Goal: Information Seeking & Learning: Learn about a topic

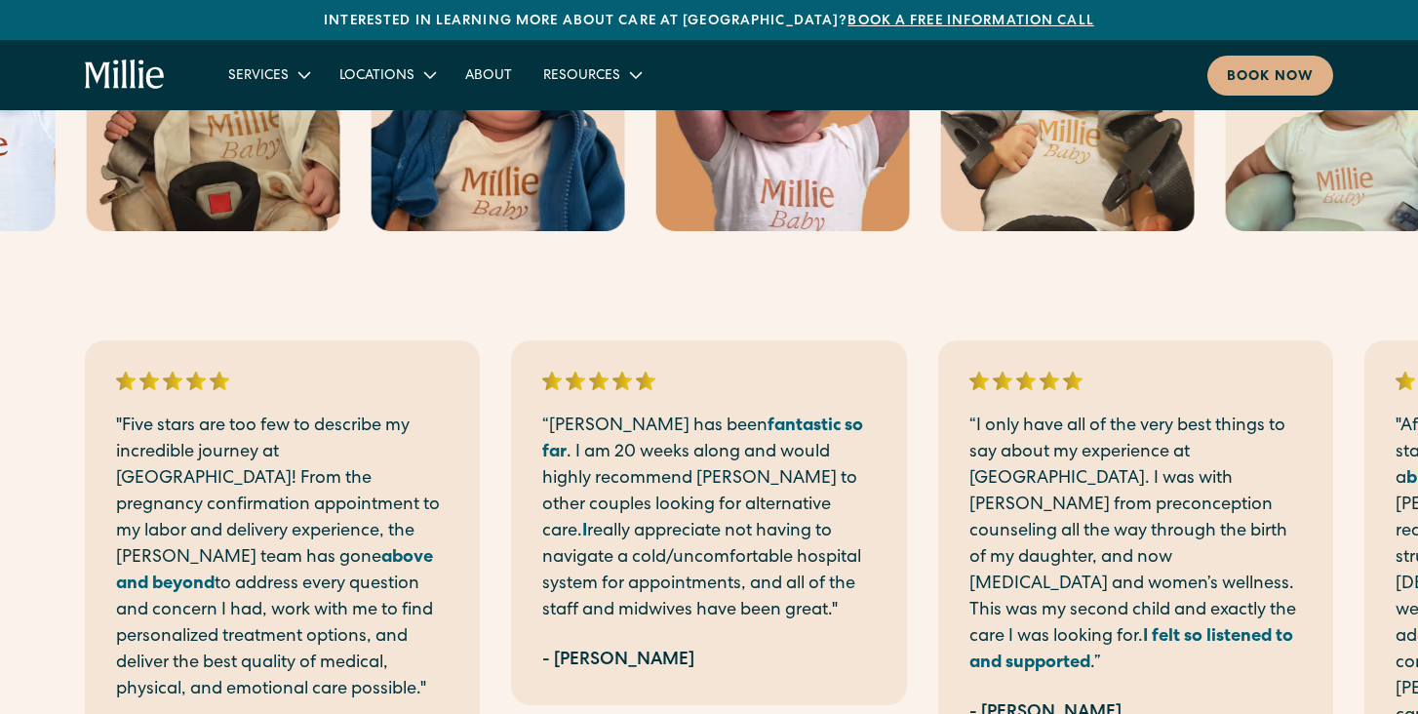
scroll to position [3704, 0]
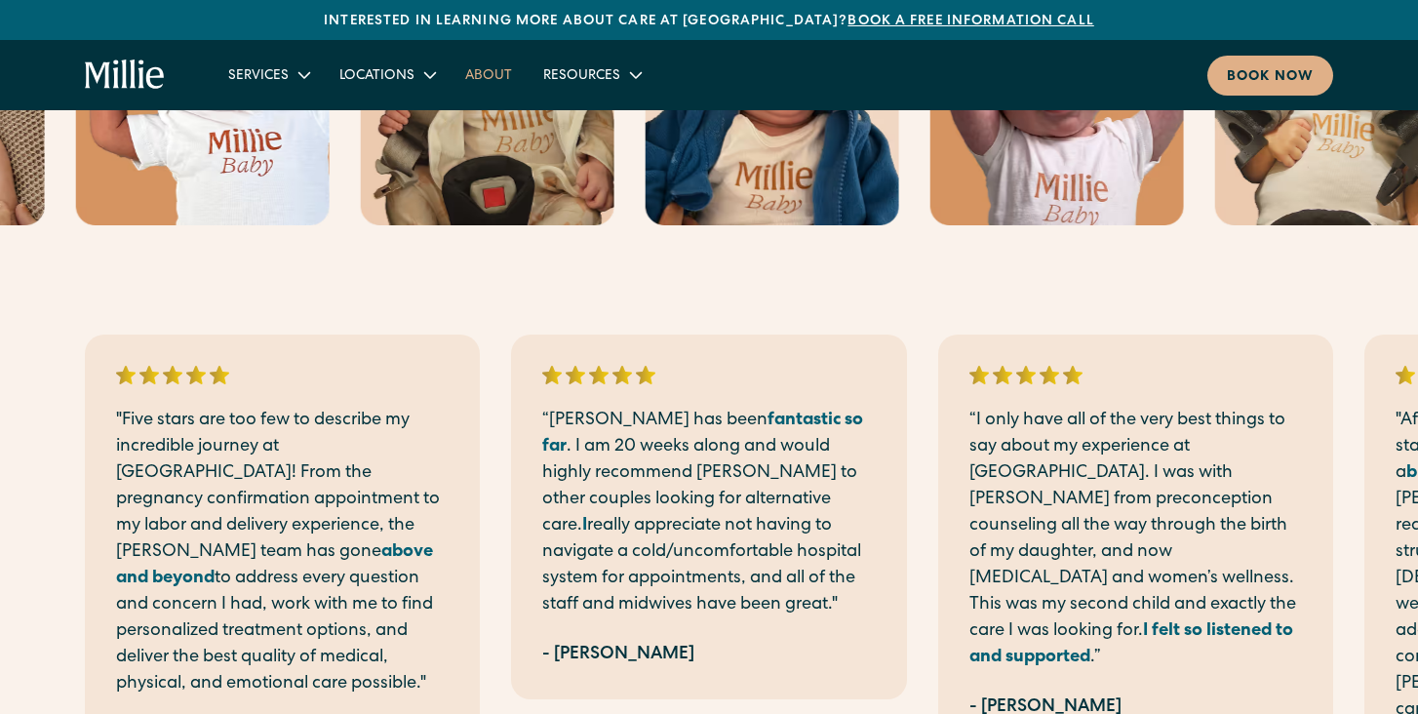
click at [489, 73] on link "About" at bounding box center [489, 75] width 78 height 32
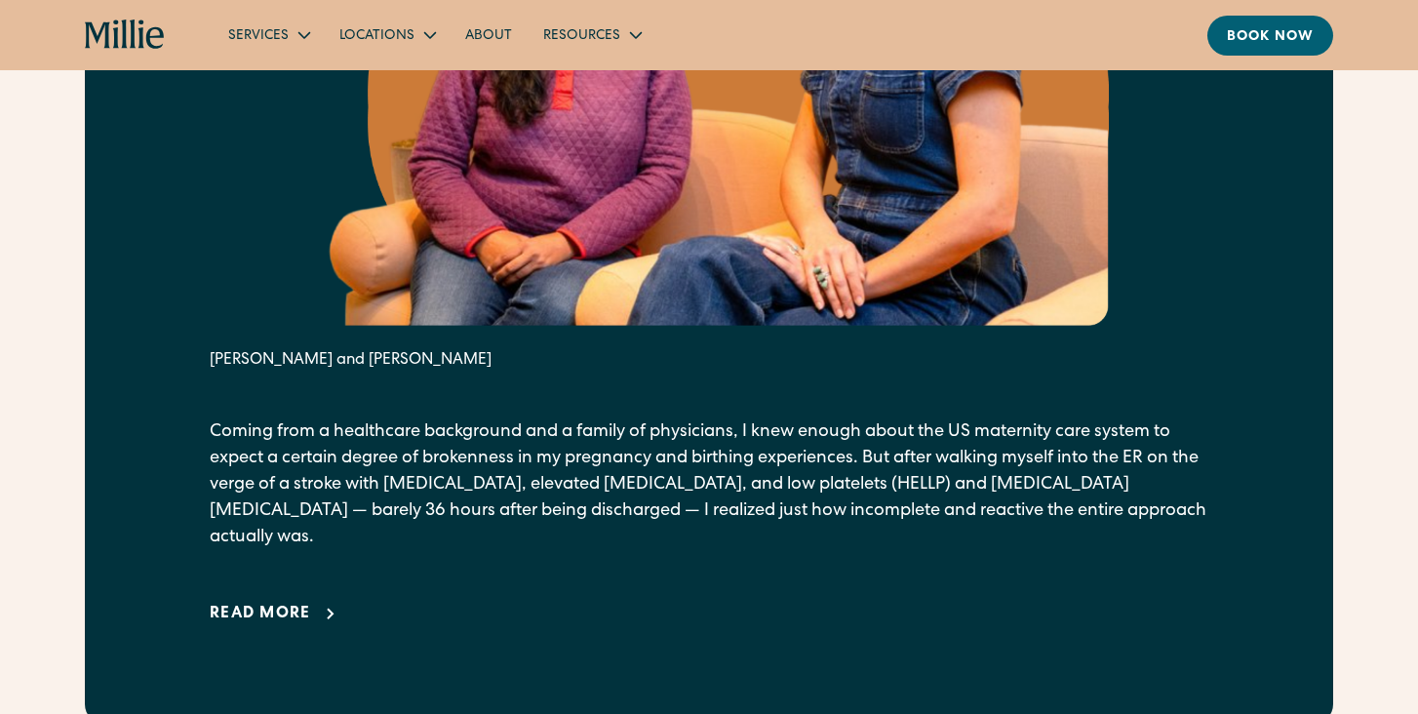
scroll to position [1239, 0]
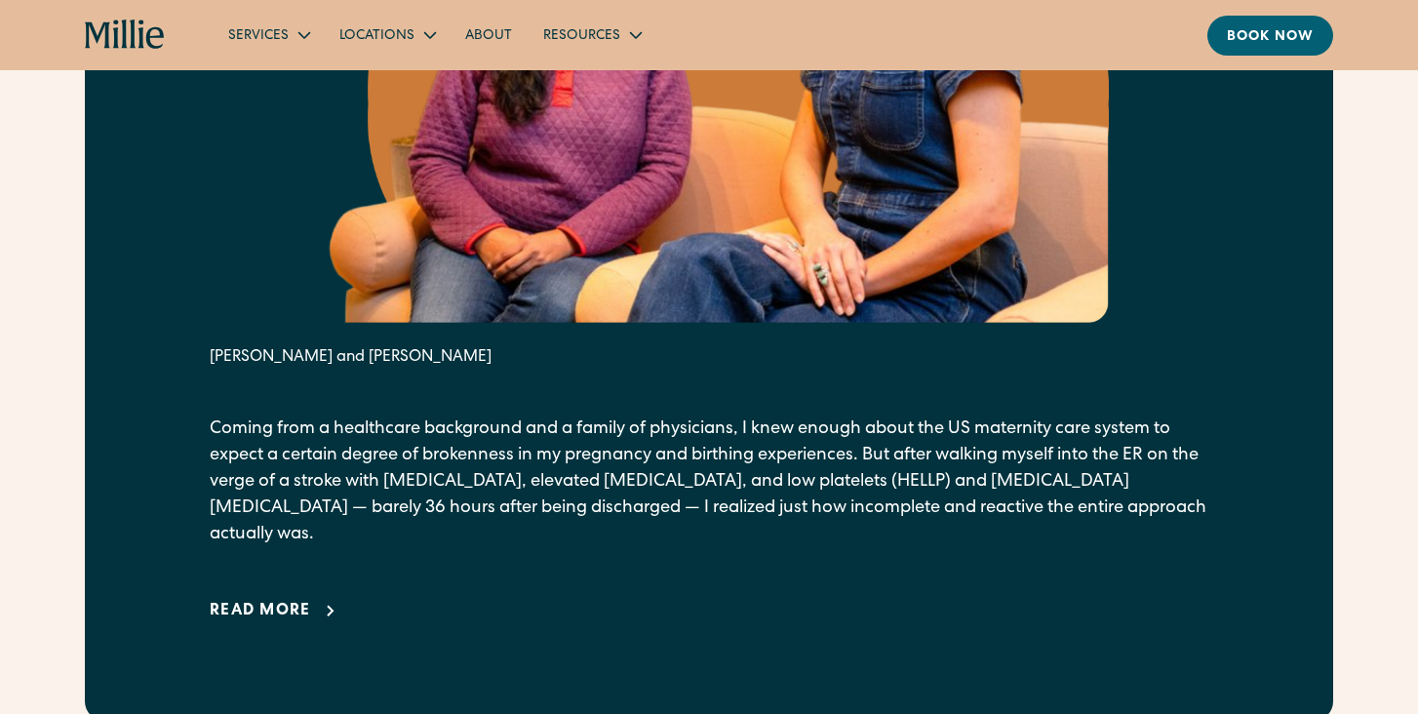
click at [282, 600] on div "Read more" at bounding box center [260, 611] width 101 height 23
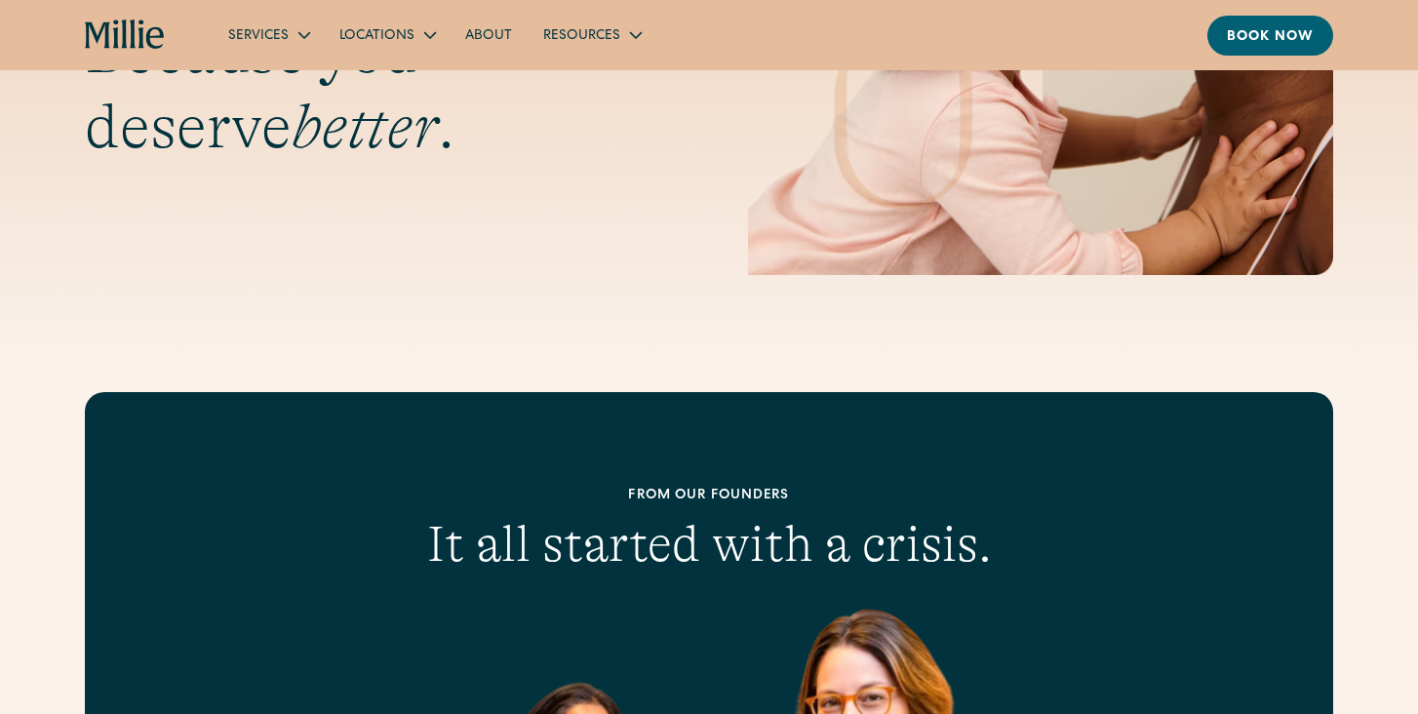
scroll to position [0, 0]
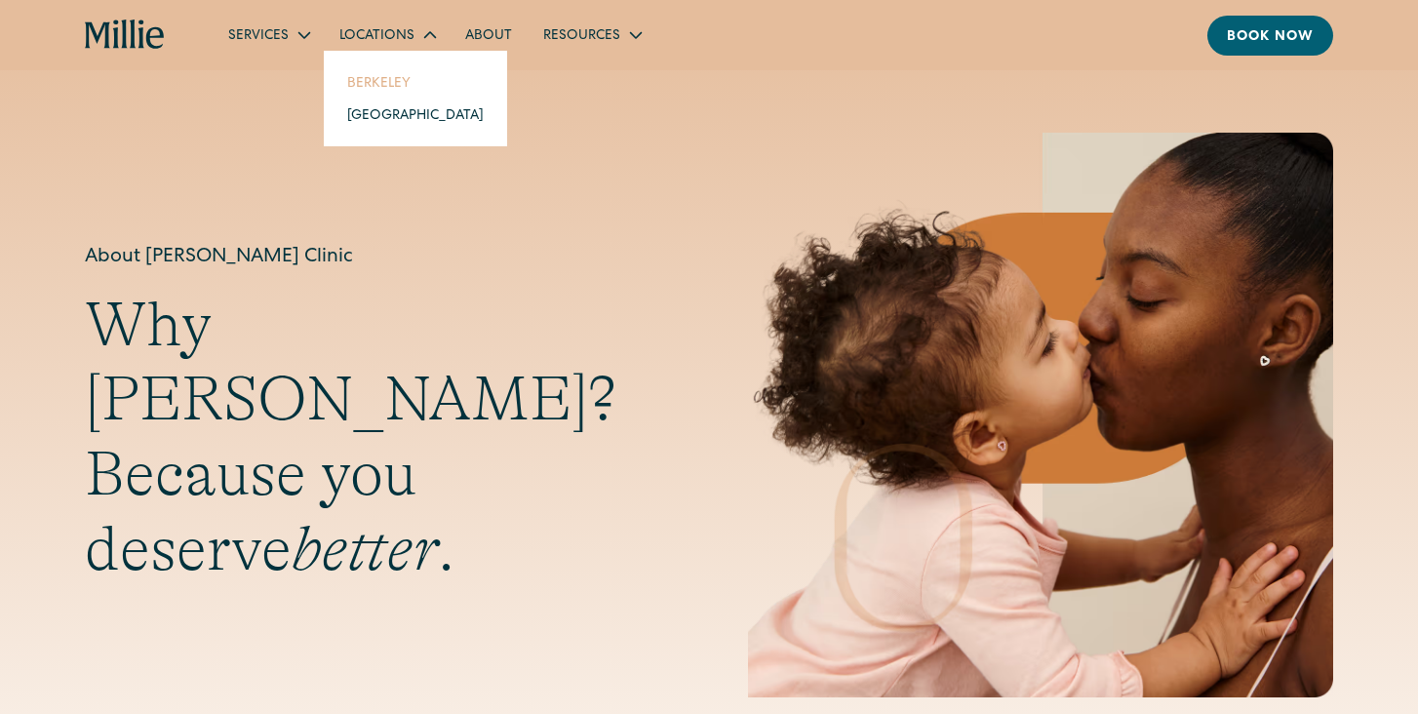
click at [402, 79] on link "Berkeley" at bounding box center [416, 82] width 168 height 32
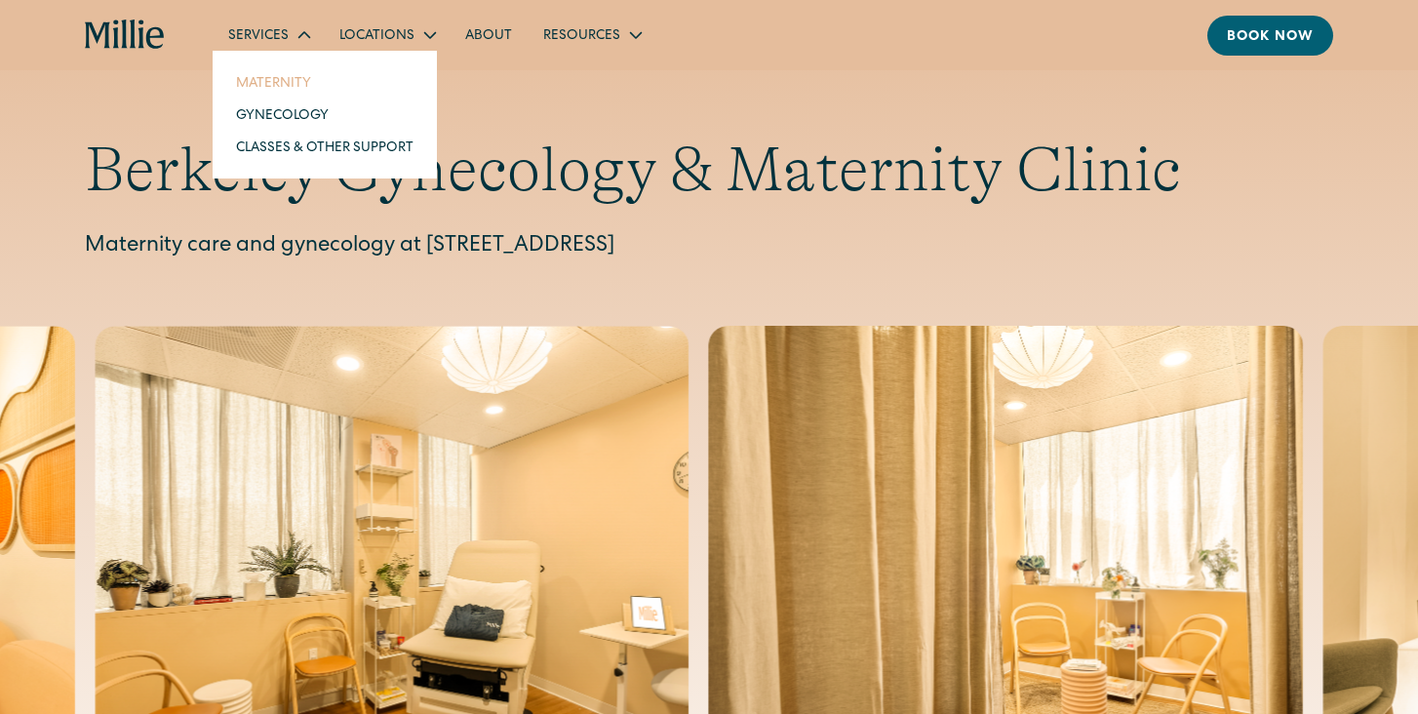
click at [276, 88] on link "Maternity" at bounding box center [324, 82] width 209 height 32
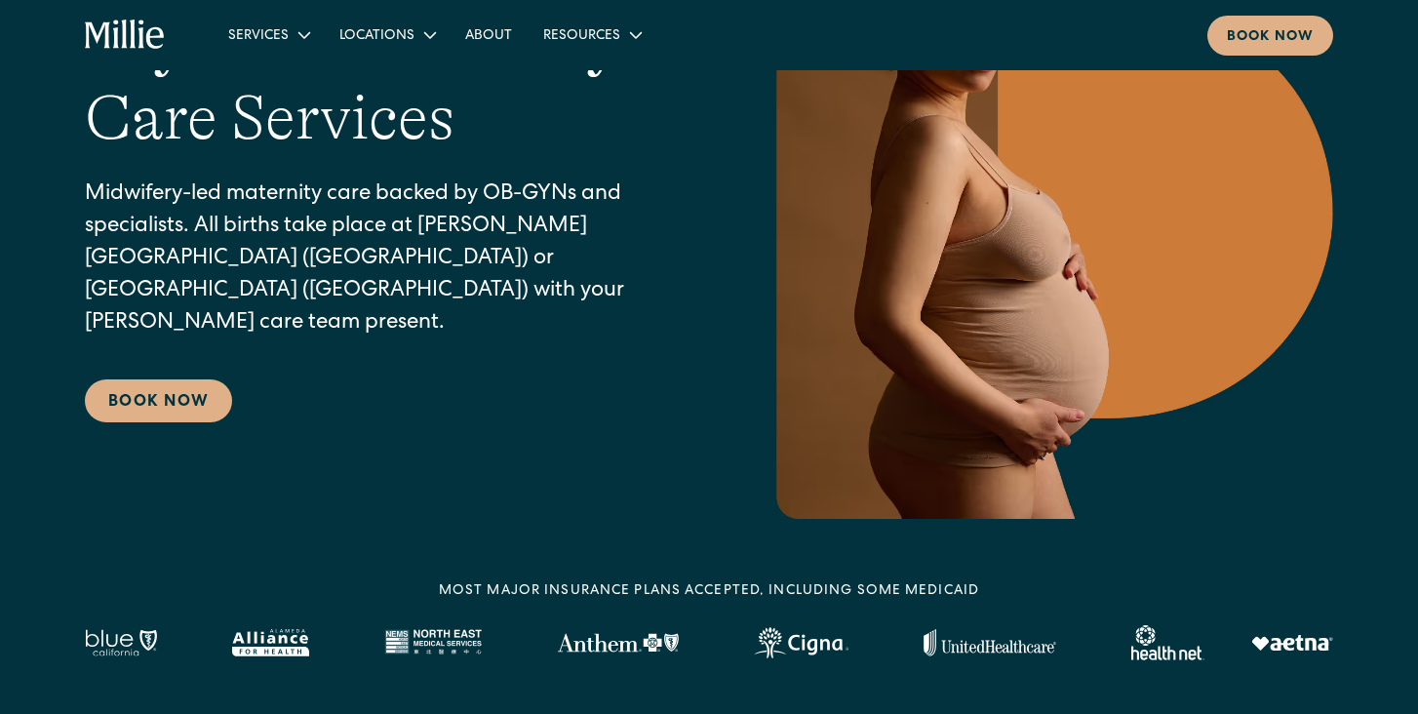
scroll to position [177, 0]
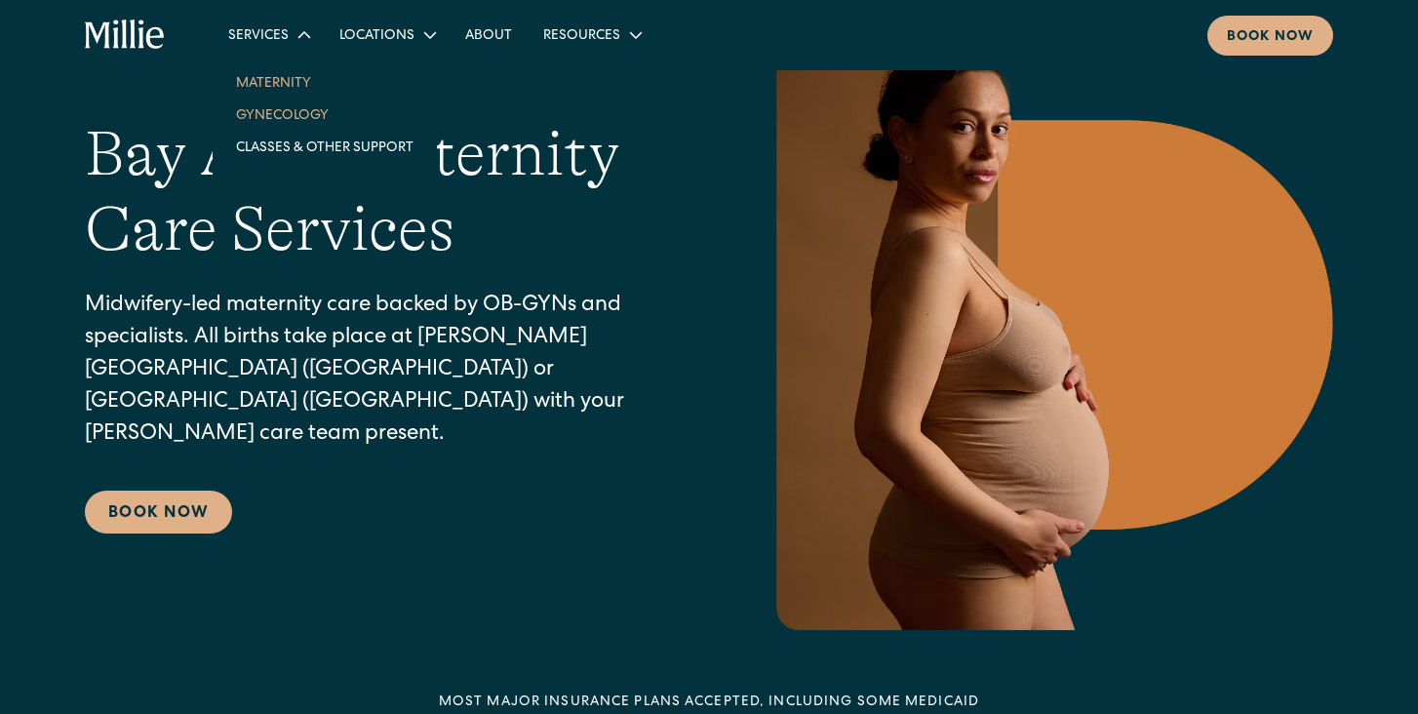
click at [279, 102] on link "Gynecology" at bounding box center [324, 114] width 209 height 32
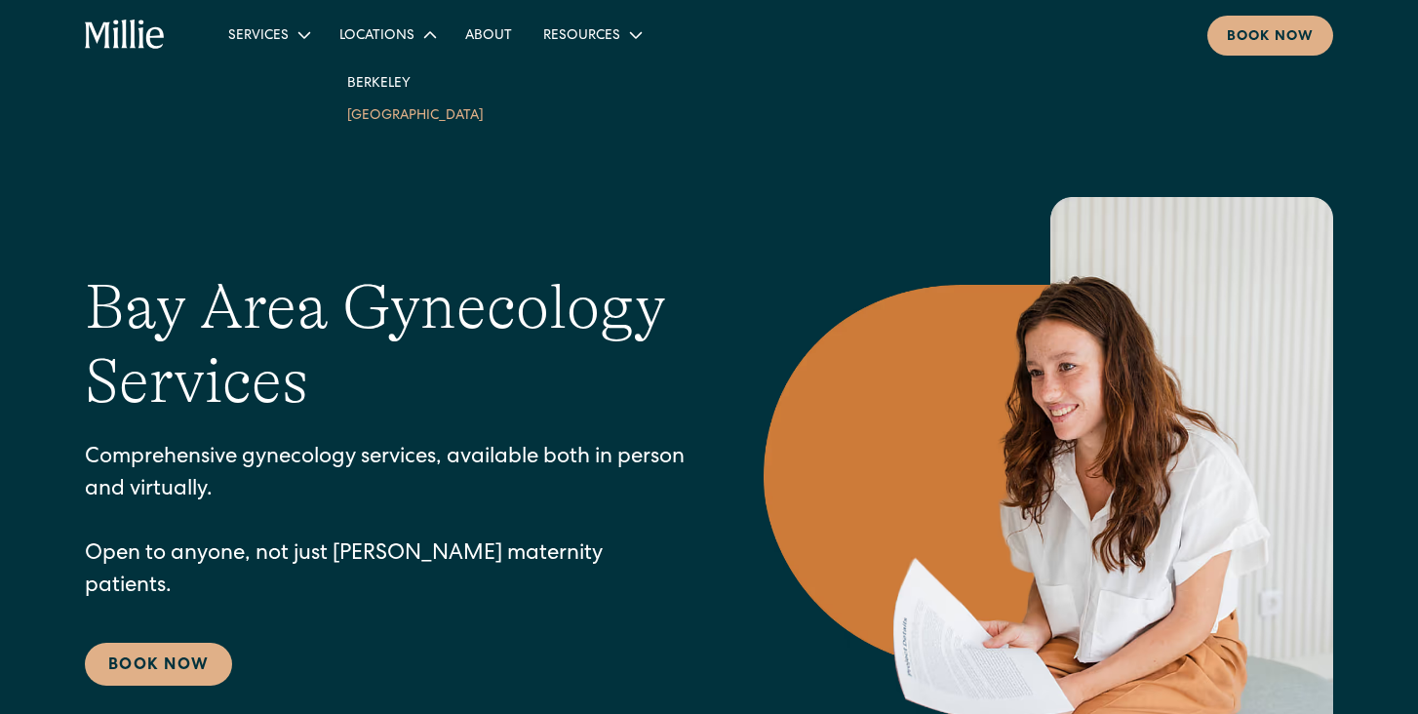
click at [370, 115] on link "[GEOGRAPHIC_DATA]" at bounding box center [416, 114] width 168 height 32
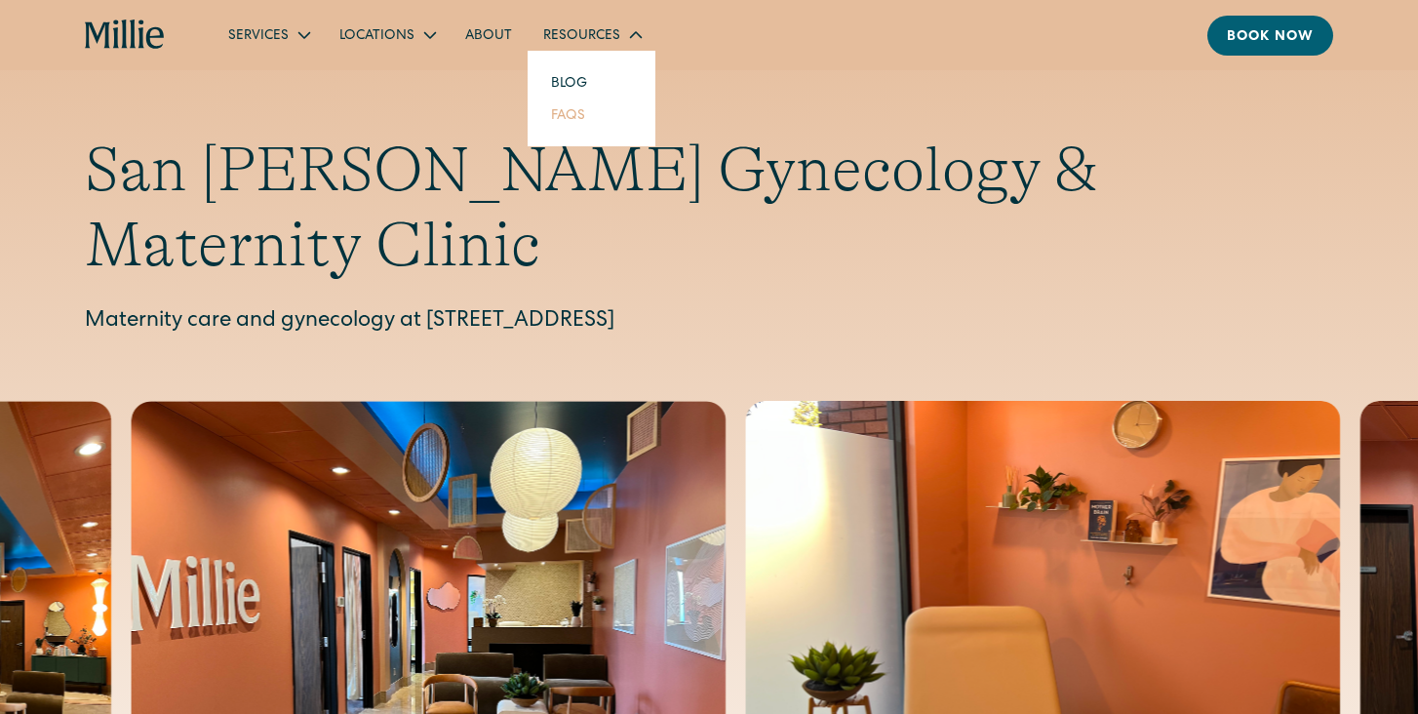
click at [548, 113] on link "FAQs" at bounding box center [567, 114] width 65 height 32
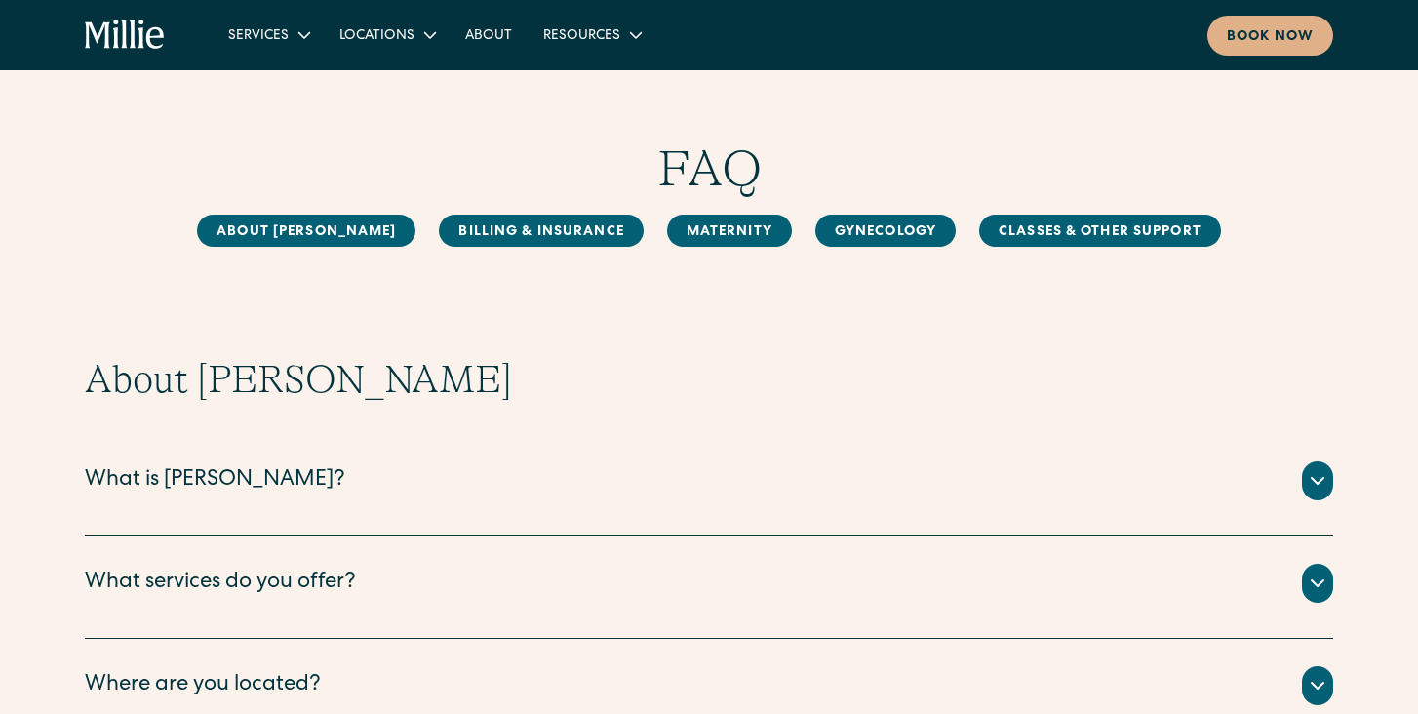
scroll to position [19, 0]
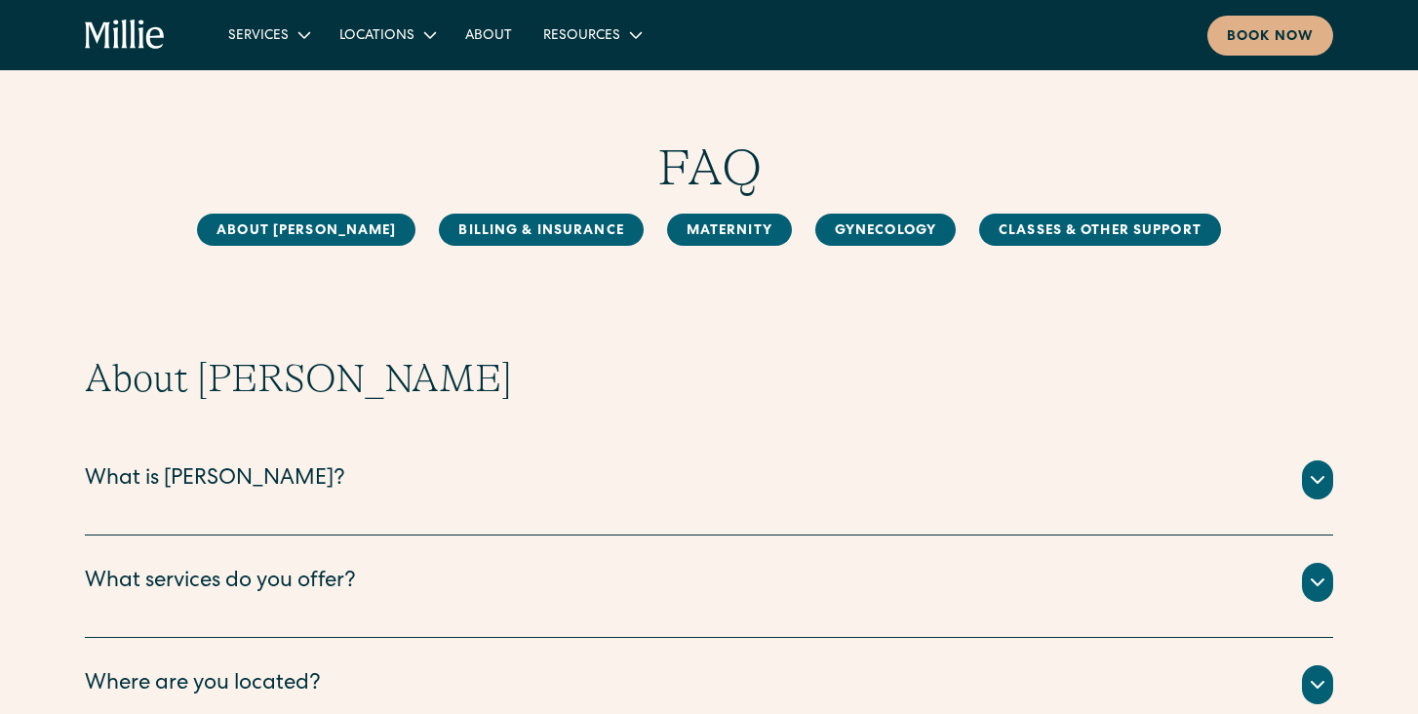
click at [375, 499] on div "[PERSON_NAME] is a new kind of women’s health clinic that offers complete, coll…" at bounding box center [709, 503] width 1248 height 8
click at [177, 492] on div "What is Millie?" at bounding box center [215, 480] width 260 height 32
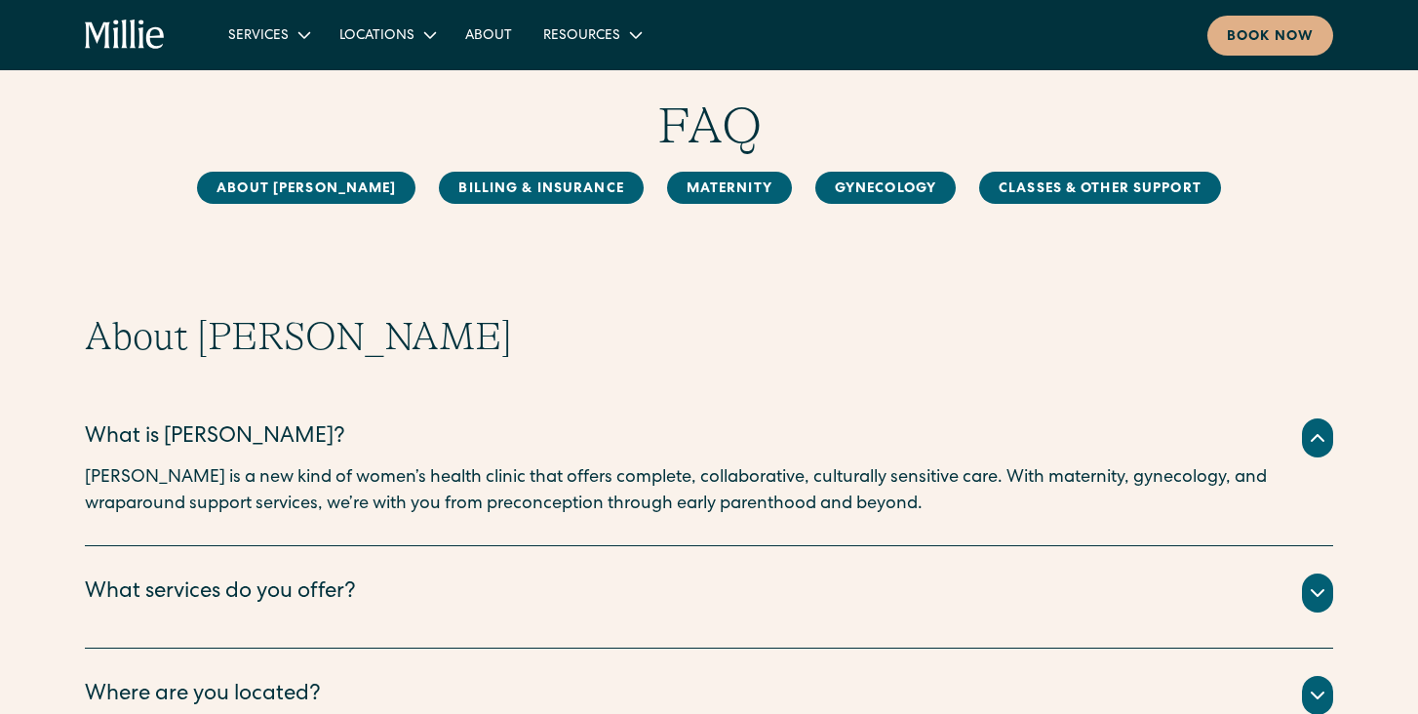
scroll to position [61, 0]
